Goal: Task Accomplishment & Management: Manage account settings

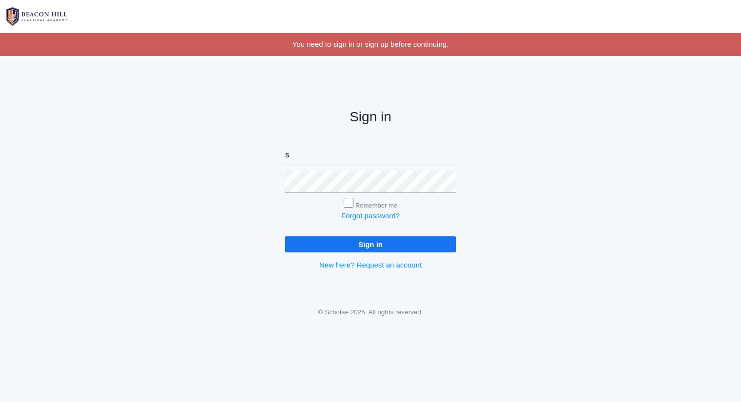
type input "sarah@beaconhillclassical.org"
click at [285, 237] on input "Sign in" at bounding box center [370, 245] width 171 height 16
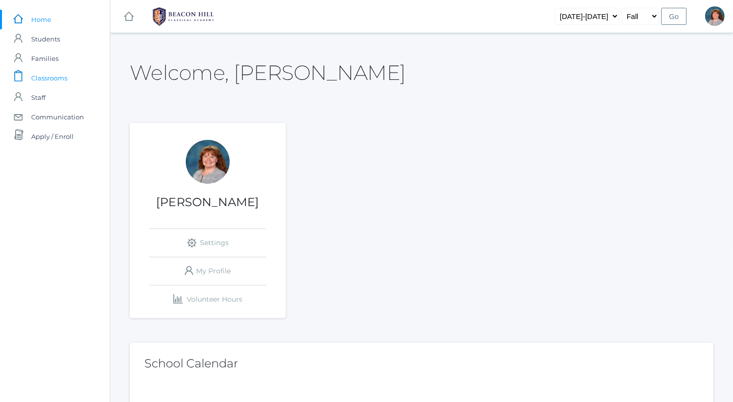
click at [58, 78] on span "Classrooms" at bounding box center [49, 78] width 36 height 20
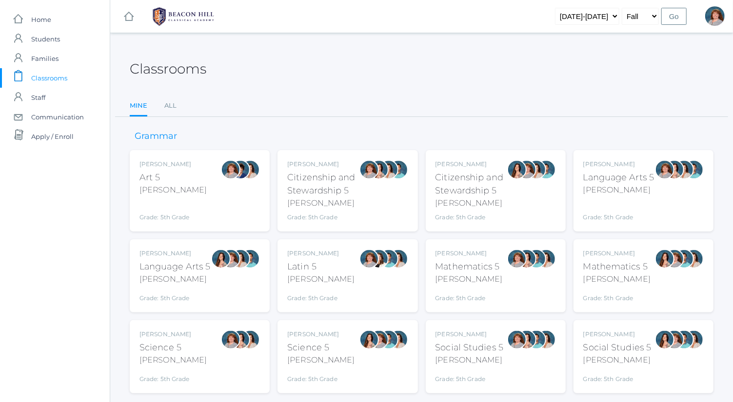
click at [504, 279] on div "Sarah Bence Mathematics 5 Bence Grade: 5th Grade 05MATH" at bounding box center [495, 276] width 120 height 54
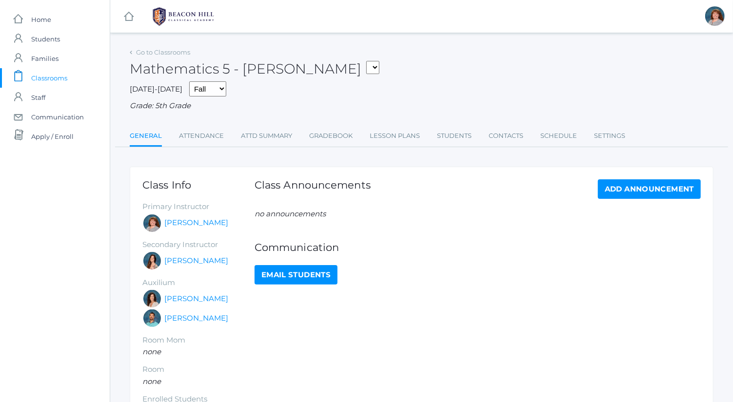
click at [342, 146] on li "Gradebook" at bounding box center [330, 136] width 43 height 21
click at [341, 137] on link "Gradebook" at bounding box center [330, 136] width 43 height 20
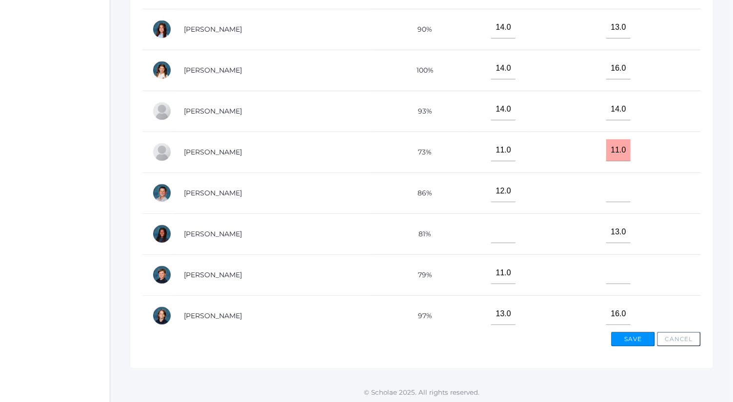
scroll to position [355, 0]
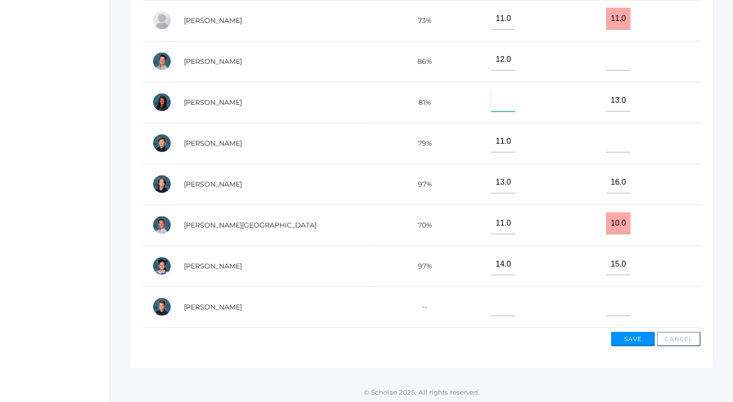
click at [491, 96] on input"] "text" at bounding box center [503, 101] width 24 height 22
type input"] "9"
click at [642, 335] on button "Save" at bounding box center [633, 339] width 44 height 15
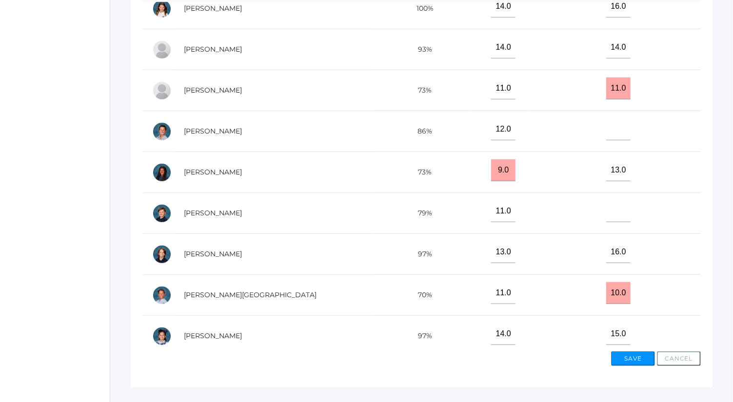
scroll to position [355, 0]
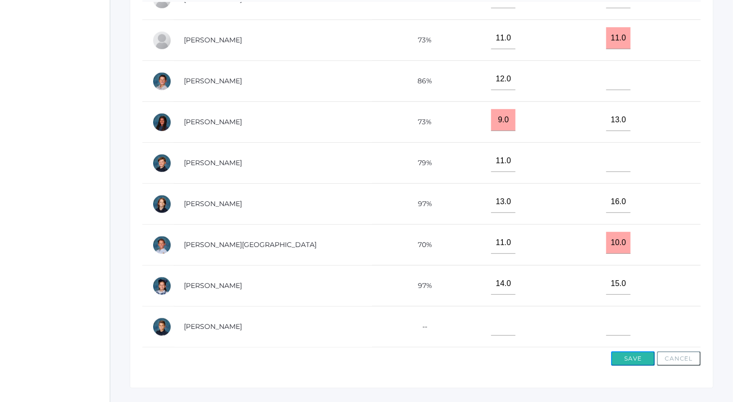
click at [639, 360] on button "Save" at bounding box center [633, 359] width 44 height 15
